Goal: Task Accomplishment & Management: Use online tool/utility

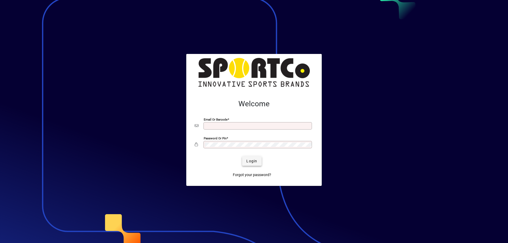
type input "**********"
click at [249, 163] on span "Login" at bounding box center [251, 162] width 11 height 6
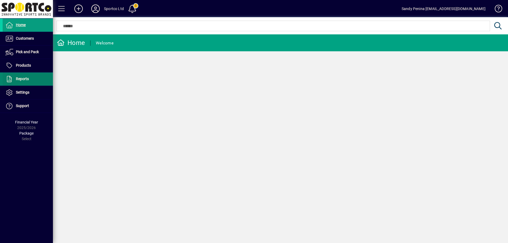
click at [34, 81] on span at bounding box center [28, 79] width 50 height 13
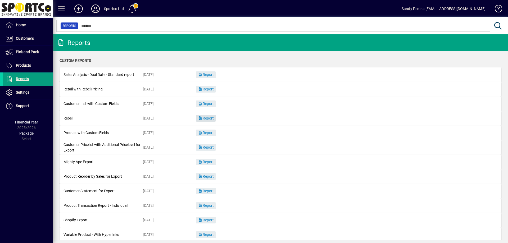
click at [208, 118] on span "Report" at bounding box center [206, 118] width 16 height 4
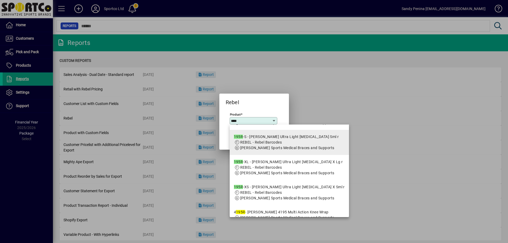
scroll to position [132, 0]
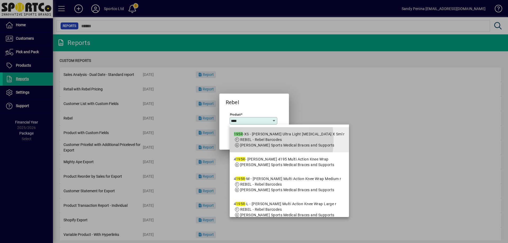
click at [254, 142] on span "REBEL - Rebel Barcodes" at bounding box center [261, 140] width 42 height 4
type input "**********"
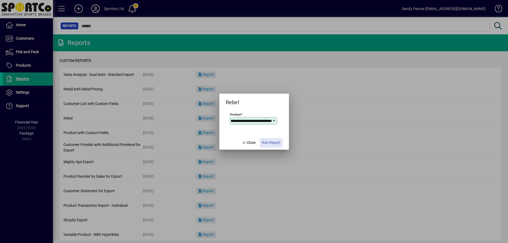
click at [268, 141] on span "Run Report" at bounding box center [271, 143] width 19 height 6
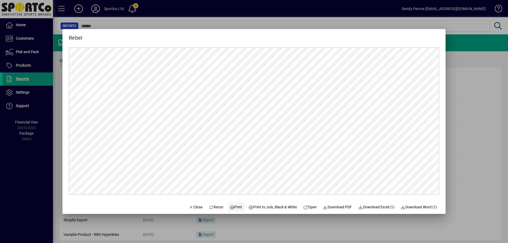
scroll to position [0, 0]
click at [230, 210] on span "Print" at bounding box center [236, 208] width 13 height 6
click at [189, 208] on span "Close" at bounding box center [196, 208] width 14 height 6
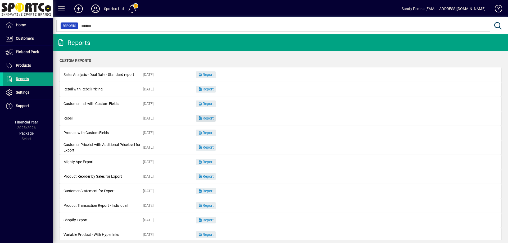
click at [216, 118] on span "button" at bounding box center [206, 118] width 20 height 13
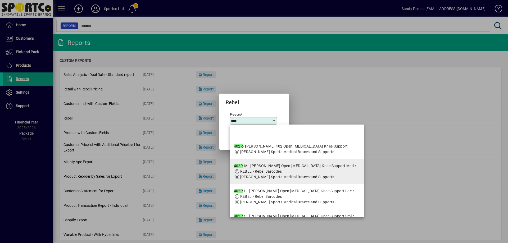
click at [285, 174] on span "REBEL - Rebel Barcodes" at bounding box center [295, 172] width 123 height 6
type input "**********"
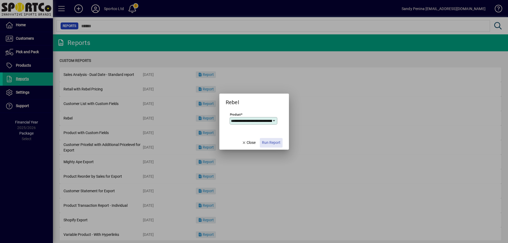
click at [276, 142] on span "Run Report" at bounding box center [271, 143] width 19 height 6
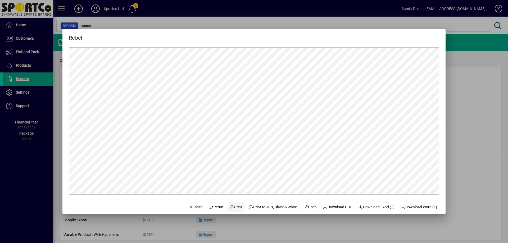
click at [230, 205] on span "Print" at bounding box center [236, 208] width 13 height 6
click at [193, 205] on span "Close" at bounding box center [196, 208] width 14 height 6
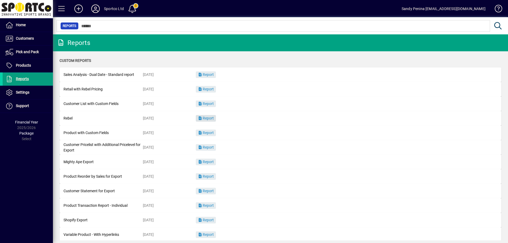
click at [207, 119] on span "Report" at bounding box center [206, 118] width 16 height 4
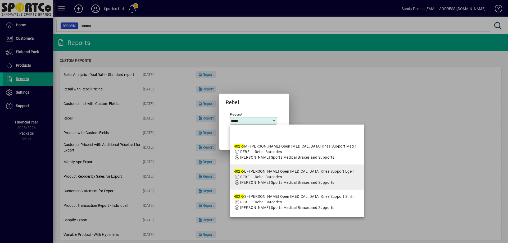
click at [292, 174] on div "402R- L - [PERSON_NAME] Open [MEDICAL_DATA] Knee Support Lge r" at bounding box center [294, 172] width 120 height 6
type input "**********"
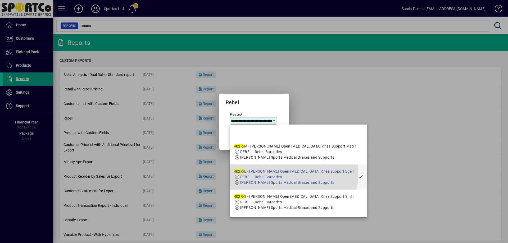
scroll to position [0, 46]
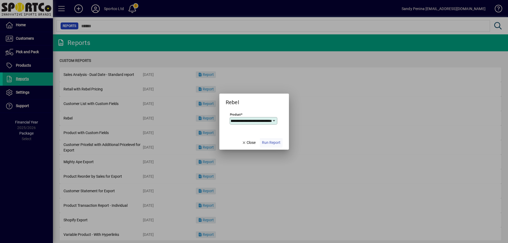
click at [271, 142] on span "Run Report" at bounding box center [271, 143] width 19 height 6
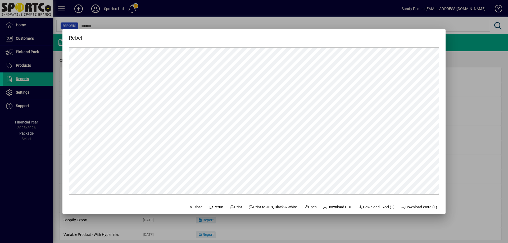
scroll to position [0, 0]
click at [230, 206] on icon at bounding box center [232, 208] width 5 height 4
click at [189, 205] on span "Close" at bounding box center [196, 208] width 14 height 6
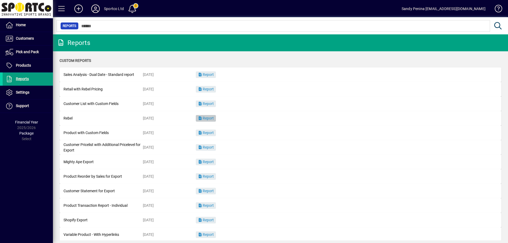
click at [208, 115] on span "button" at bounding box center [206, 118] width 20 height 13
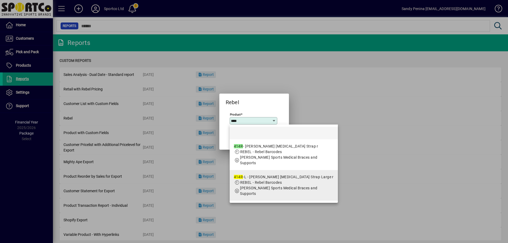
click at [249, 185] on span "REBEL - Rebel Barcodes" at bounding box center [261, 183] width 42 height 4
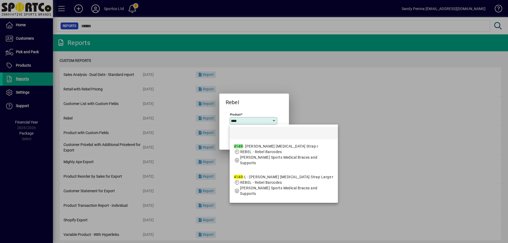
type input "**********"
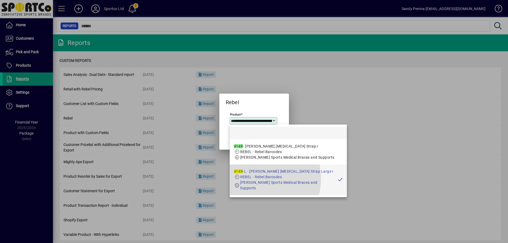
scroll to position [0, 39]
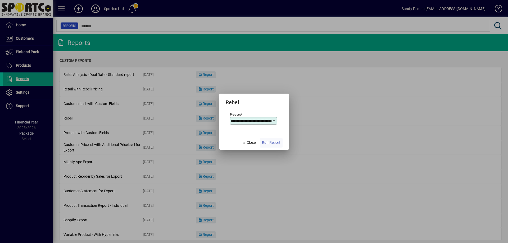
click at [271, 142] on span "Run Report" at bounding box center [271, 143] width 19 height 6
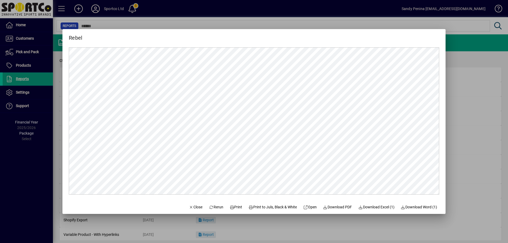
scroll to position [0, 0]
click at [236, 206] on span "Print" at bounding box center [236, 208] width 13 height 6
click at [190, 205] on span "Close" at bounding box center [196, 208] width 14 height 6
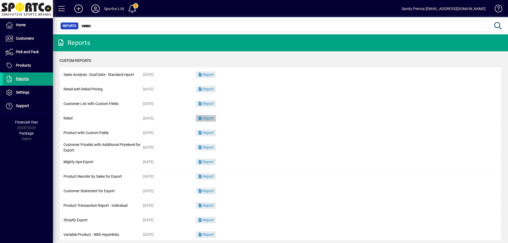
click at [212, 120] on span "Report" at bounding box center [206, 118] width 16 height 4
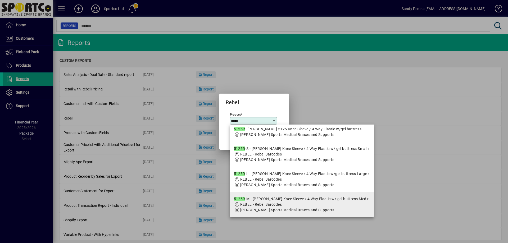
scroll to position [26, 0]
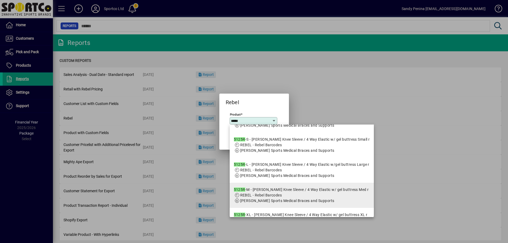
click at [261, 189] on div "5125R -M - [PERSON_NAME] Knee Sleeve / 4 Way Elastic w/ gel buttress Med r" at bounding box center [301, 190] width 135 height 6
type input "**********"
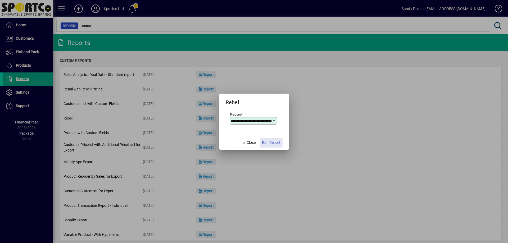
scroll to position [0, 0]
click at [271, 144] on span "Run Report" at bounding box center [271, 143] width 19 height 6
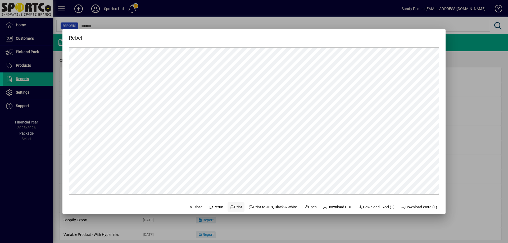
click at [235, 207] on span "Print" at bounding box center [236, 208] width 13 height 6
